Goal: Information Seeking & Learning: Learn about a topic

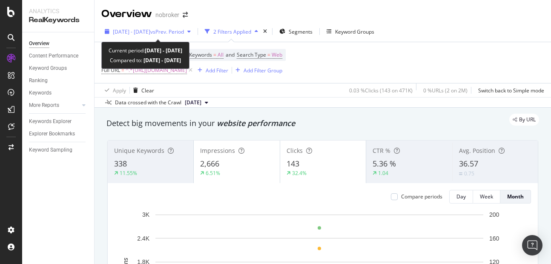
click at [151, 35] on div "[DATE] - [DATE] vs Prev. Period" at bounding box center [147, 31] width 93 height 13
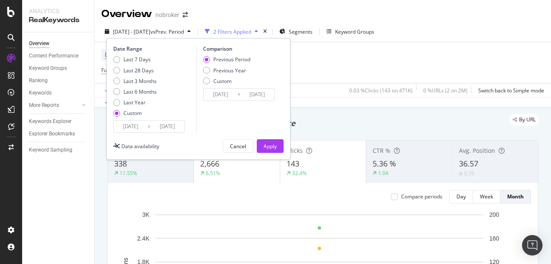
click at [167, 122] on input "[DATE]" at bounding box center [167, 127] width 34 height 12
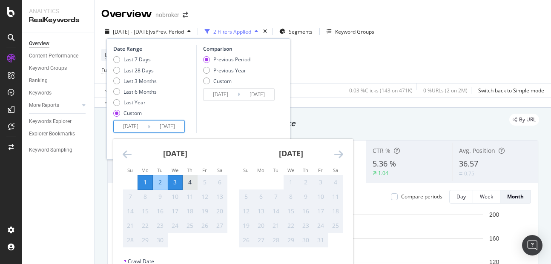
click at [196, 185] on div "4" at bounding box center [190, 182] width 14 height 9
type input "[DATE]"
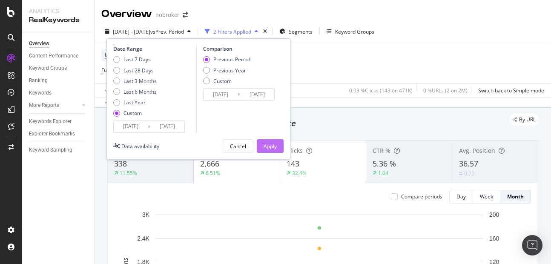
click at [266, 143] on div "Apply" at bounding box center [270, 146] width 13 height 7
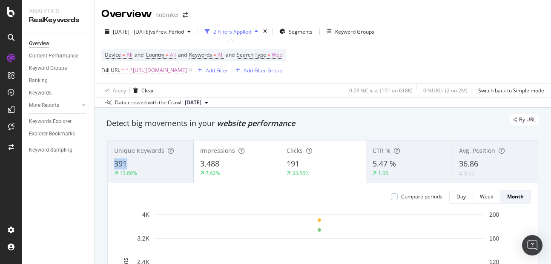
copy span "391"
drag, startPoint x: 113, startPoint y: 161, endPoint x: 130, endPoint y: 164, distance: 16.5
click at [130, 164] on div "Unique Keywords 391 13.66%" at bounding box center [151, 162] width 86 height 38
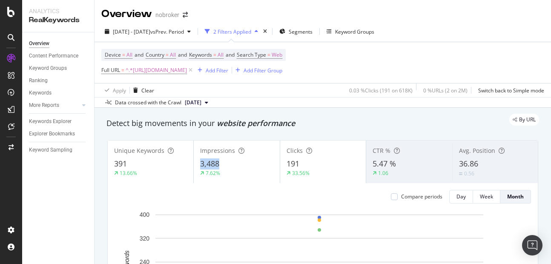
copy span "3,488"
drag, startPoint x: 196, startPoint y: 162, endPoint x: 225, endPoint y: 167, distance: 29.8
click at [225, 167] on div "Impressions 3,488 7.62%" at bounding box center [237, 162] width 86 height 38
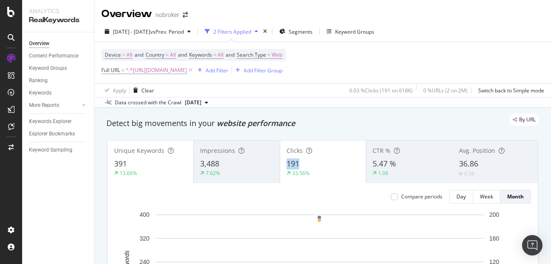
copy span "191"
drag, startPoint x: 285, startPoint y: 159, endPoint x: 323, endPoint y: 165, distance: 38.4
click at [323, 165] on div "191" at bounding box center [323, 164] width 73 height 11
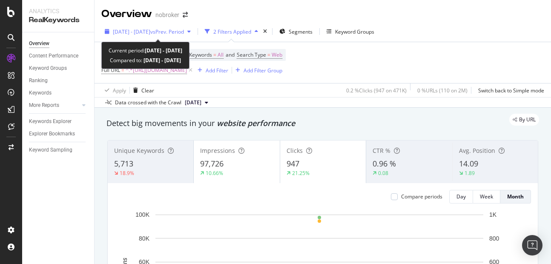
click at [146, 29] on span "[DATE] - [DATE]" at bounding box center [132, 31] width 38 height 7
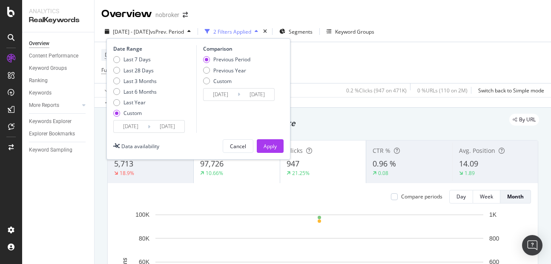
click at [171, 127] on input "[DATE]" at bounding box center [167, 127] width 34 height 12
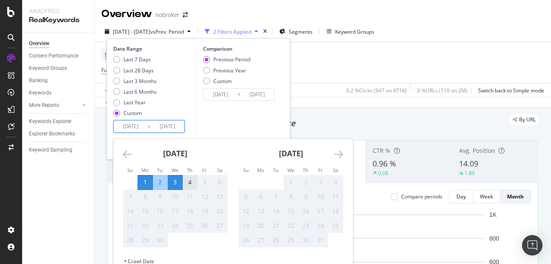
click at [193, 188] on div "4" at bounding box center [190, 183] width 14 height 14
type input "[DATE]"
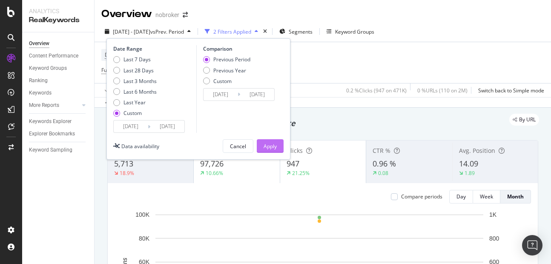
click at [274, 144] on div "Apply" at bounding box center [270, 146] width 13 height 7
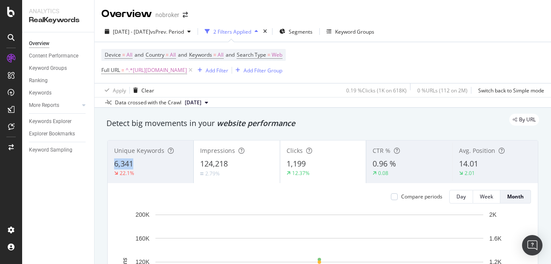
copy span "6,341"
drag, startPoint x: 113, startPoint y: 161, endPoint x: 147, endPoint y: 161, distance: 33.7
click at [147, 161] on div "Unique Keywords 6,341 22.1%" at bounding box center [151, 162] width 86 height 38
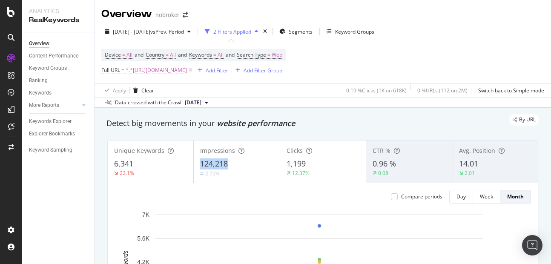
copy span "124,218"
drag, startPoint x: 196, startPoint y: 162, endPoint x: 240, endPoint y: 164, distance: 43.5
click at [240, 164] on div "Impressions 124,218 2.79%" at bounding box center [237, 162] width 86 height 38
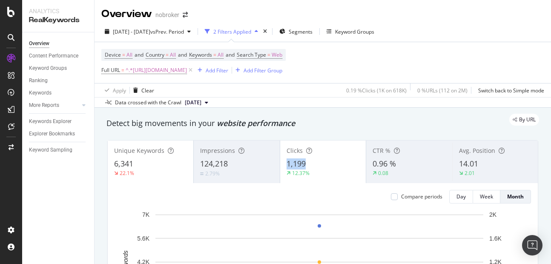
copy span "1,199"
drag, startPoint x: 286, startPoint y: 161, endPoint x: 321, endPoint y: 167, distance: 35.9
click at [321, 167] on div "1,199" at bounding box center [323, 164] width 73 height 11
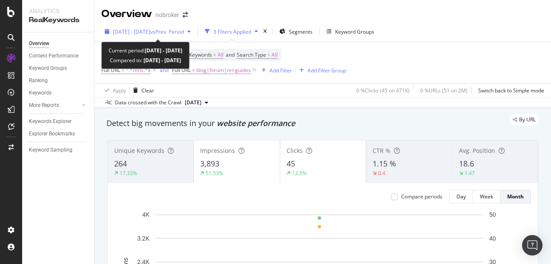
click at [133, 38] on div "[DATE] - [DATE] vs Prev. Period" at bounding box center [147, 31] width 93 height 13
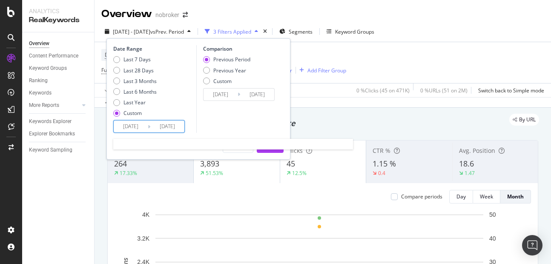
click at [166, 130] on input "[DATE]" at bounding box center [167, 127] width 34 height 12
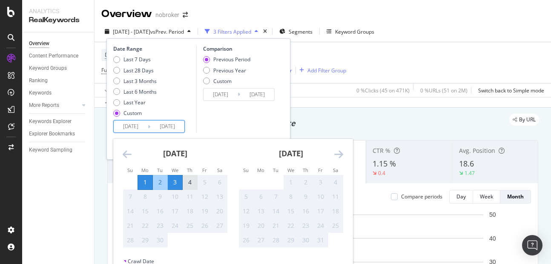
click at [187, 185] on div "4" at bounding box center [190, 182] width 14 height 9
type input "[DATE]"
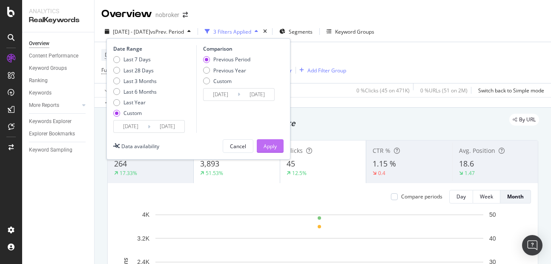
click at [272, 148] on div "Apply" at bounding box center [270, 146] width 13 height 7
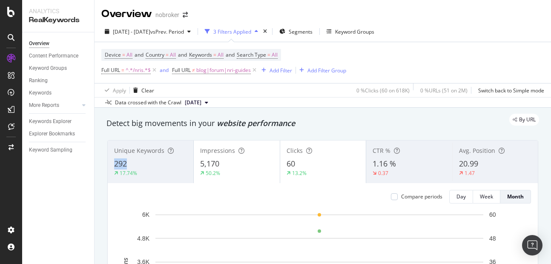
copy span "292"
drag, startPoint x: 113, startPoint y: 161, endPoint x: 143, endPoint y: 164, distance: 29.6
click at [143, 164] on div "Unique Keywords 292 17.74%" at bounding box center [151, 162] width 86 height 38
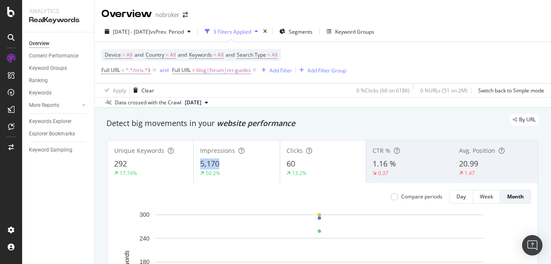
copy span "5,170"
drag, startPoint x: 196, startPoint y: 160, endPoint x: 235, endPoint y: 161, distance: 39.6
click at [235, 161] on div "Impressions 5,170 50.2%" at bounding box center [237, 162] width 86 height 38
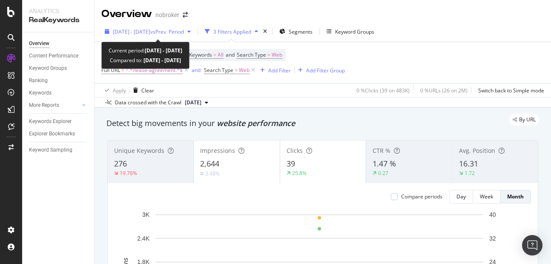
click at [138, 35] on div "[DATE] - [DATE] vs Prev. Period" at bounding box center [147, 31] width 93 height 13
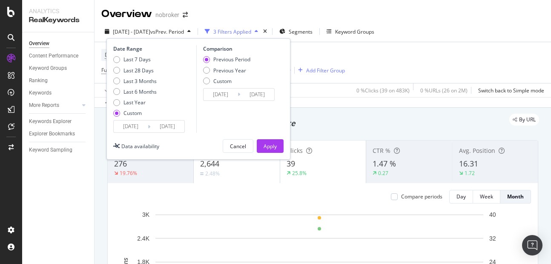
click at [169, 128] on input "[DATE]" at bounding box center [167, 127] width 34 height 12
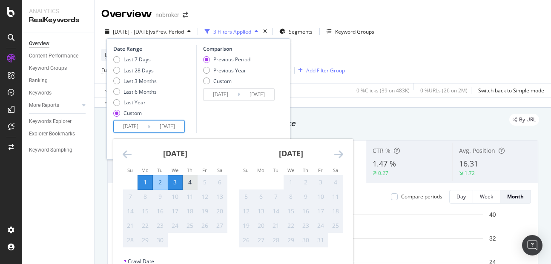
click at [188, 186] on div "4" at bounding box center [190, 182] width 14 height 9
type input "[DATE]"
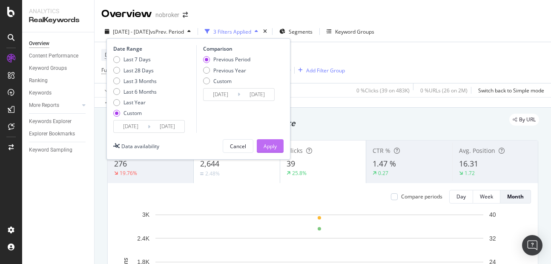
click at [271, 150] on div "Apply" at bounding box center [270, 146] width 13 height 7
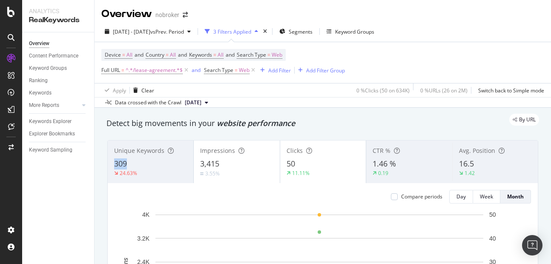
copy span "309"
drag, startPoint x: 110, startPoint y: 163, endPoint x: 141, endPoint y: 161, distance: 32.0
click at [141, 161] on div "Unique Keywords 309 24.63%" at bounding box center [151, 162] width 86 height 38
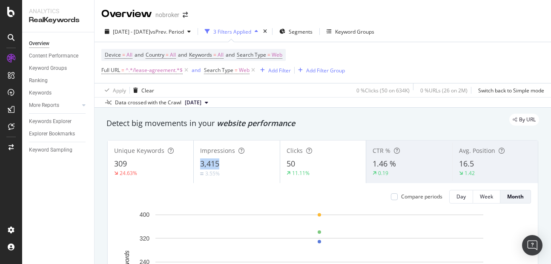
copy span "3,415"
drag, startPoint x: 200, startPoint y: 165, endPoint x: 230, endPoint y: 167, distance: 29.9
click at [230, 167] on div "3,415" at bounding box center [236, 164] width 73 height 11
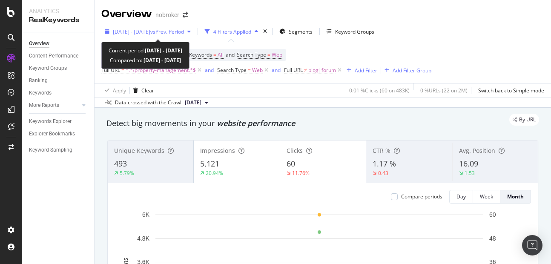
click at [144, 33] on span "[DATE] - [DATE]" at bounding box center [132, 31] width 38 height 7
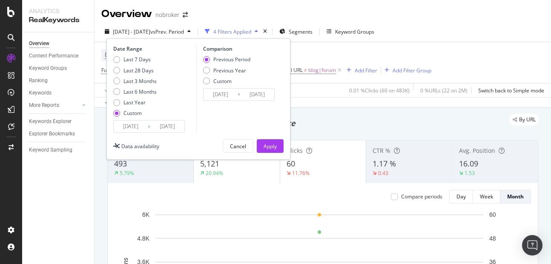
click at [161, 126] on input "[DATE]" at bounding box center [167, 127] width 34 height 12
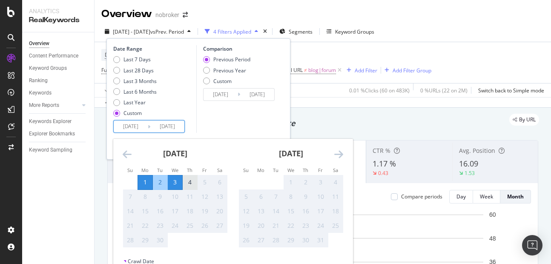
click at [193, 185] on div "4" at bounding box center [190, 182] width 14 height 9
type input "[DATE]"
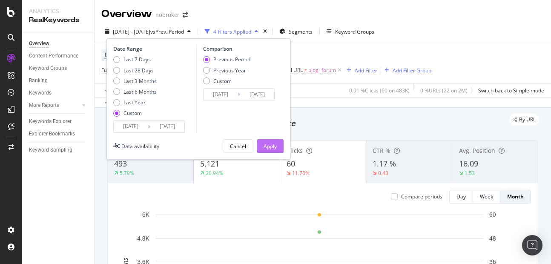
click at [275, 150] on div "Apply" at bounding box center [270, 146] width 13 height 13
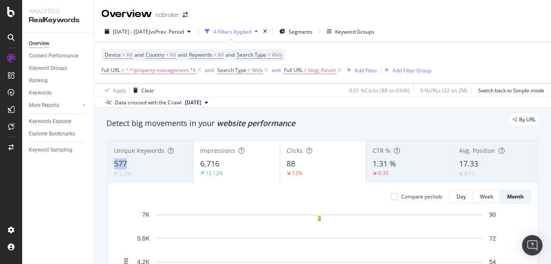
copy span "577"
drag, startPoint x: 113, startPoint y: 164, endPoint x: 145, endPoint y: 164, distance: 31.5
click at [145, 164] on div "Unique Keywords 577 2.2%" at bounding box center [151, 162] width 86 height 38
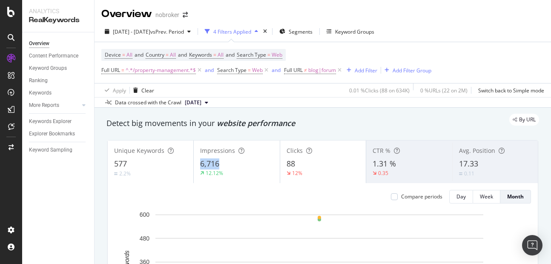
copy span "6,716"
drag, startPoint x: 193, startPoint y: 160, endPoint x: 225, endPoint y: 162, distance: 32.0
click at [225, 162] on div "Impressions 6,716 12.12%" at bounding box center [237, 162] width 86 height 38
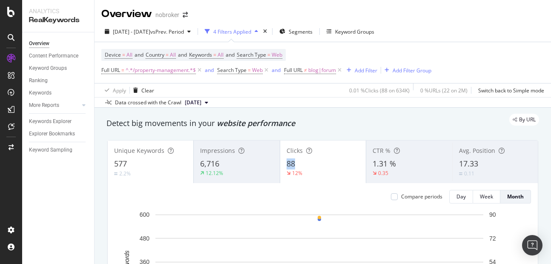
copy span "88"
drag, startPoint x: 281, startPoint y: 160, endPoint x: 306, endPoint y: 168, distance: 25.7
click at [306, 168] on div "Clicks 88 12%" at bounding box center [323, 162] width 86 height 38
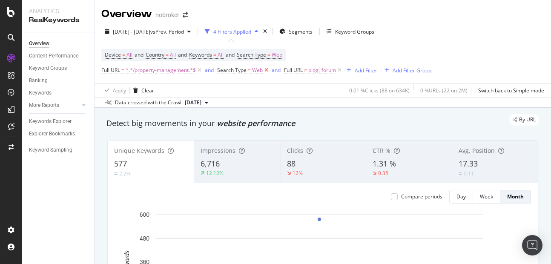
click at [263, 72] on icon at bounding box center [266, 70] width 7 height 9
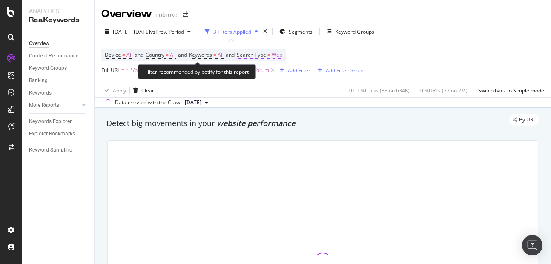
click at [283, 54] on span "Web" at bounding box center [277, 55] width 11 height 12
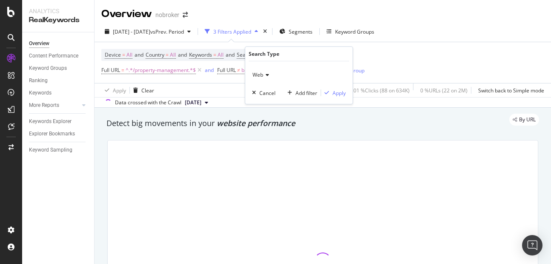
click at [260, 78] on span "Web" at bounding box center [258, 74] width 11 height 7
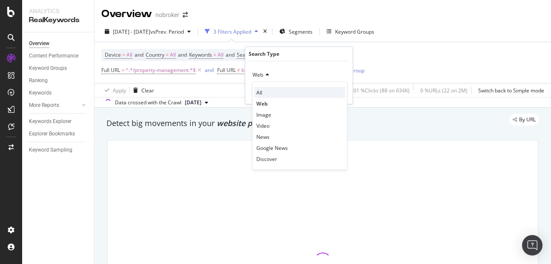
click at [262, 94] on span "All" at bounding box center [260, 92] width 6 height 7
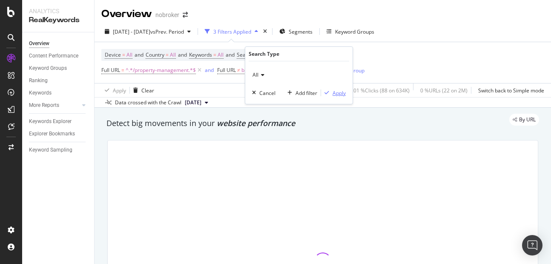
click at [334, 93] on div "Apply" at bounding box center [339, 92] width 13 height 7
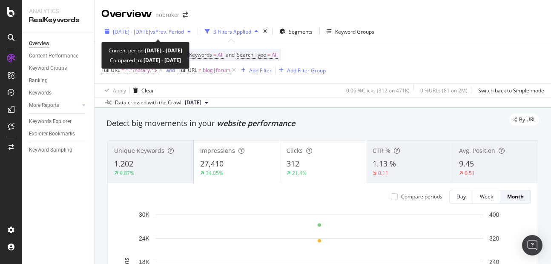
click at [133, 33] on span "[DATE] - [DATE]" at bounding box center [132, 31] width 38 height 7
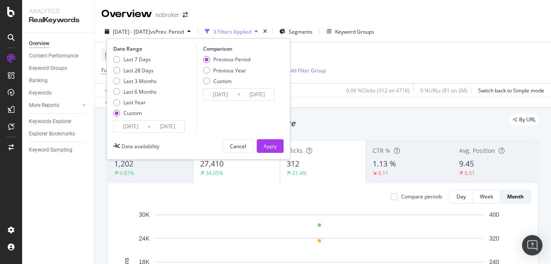
click at [170, 124] on input "[DATE]" at bounding box center [167, 127] width 34 height 12
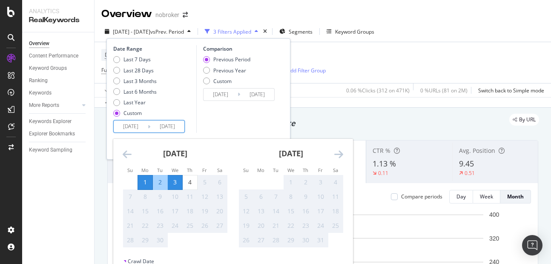
click at [190, 190] on div "11" at bounding box center [190, 197] width 14 height 14
click at [190, 186] on div "4" at bounding box center [190, 182] width 14 height 9
type input "[DATE]"
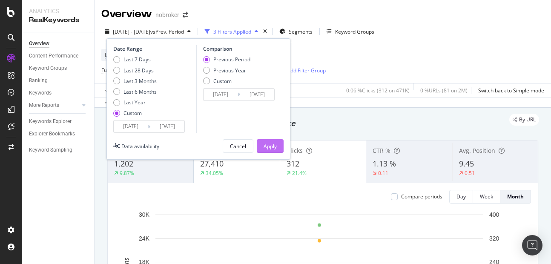
type input "[DATE]"
click at [268, 146] on div "Apply" at bounding box center [270, 146] width 13 height 7
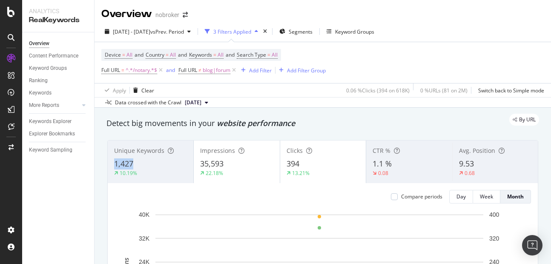
copy span "1,427"
drag, startPoint x: 111, startPoint y: 163, endPoint x: 153, endPoint y: 166, distance: 41.9
click at [153, 166] on div "Unique Keywords 1,427 10.19%" at bounding box center [151, 162] width 86 height 38
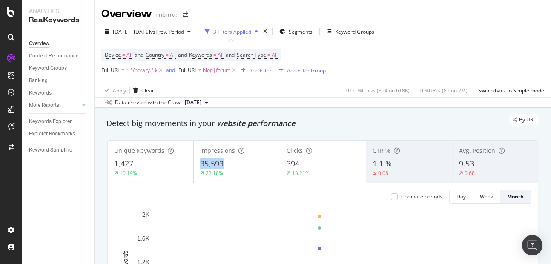
copy span "35,593"
drag, startPoint x: 196, startPoint y: 160, endPoint x: 223, endPoint y: 168, distance: 28.3
click at [223, 168] on div "Impressions 35,593 22.18%" at bounding box center [237, 162] width 86 height 38
